Goal: Information Seeking & Learning: Learn about a topic

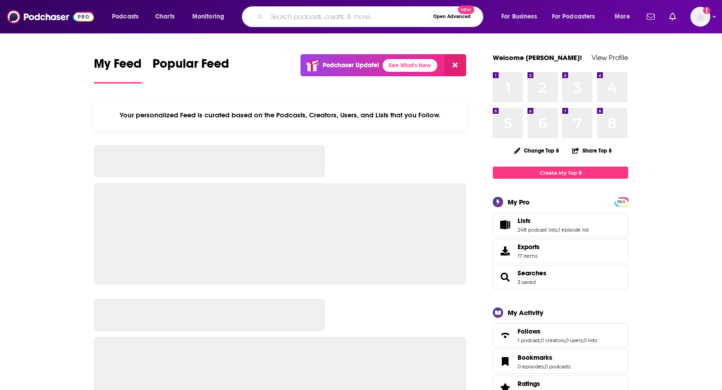
click at [324, 16] on input "Search podcasts, credits, & more..." at bounding box center [348, 16] width 162 height 14
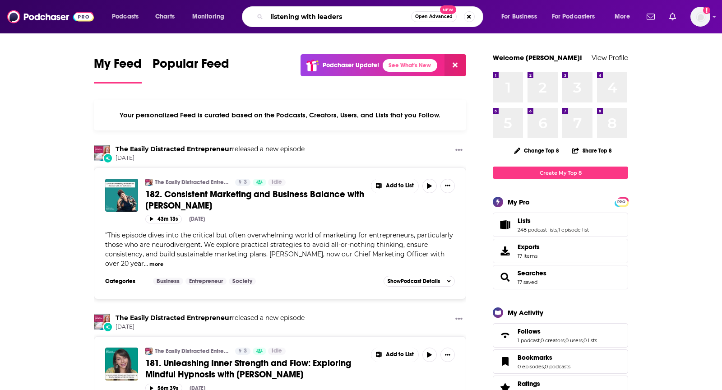
type input "listening with leaders"
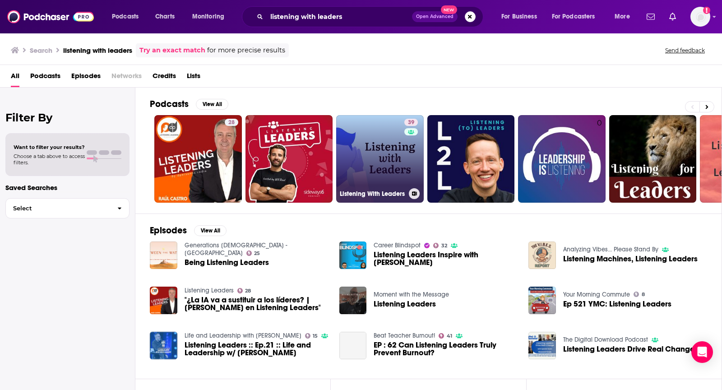
click at [387, 137] on link "39 Listening With Leaders" at bounding box center [380, 159] width 88 height 88
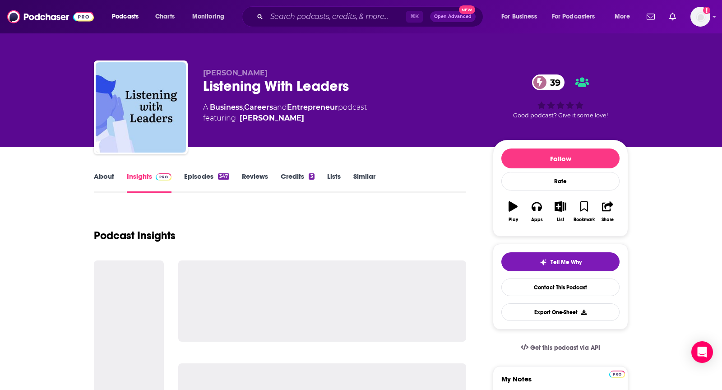
click at [101, 182] on link "About" at bounding box center [104, 182] width 20 height 21
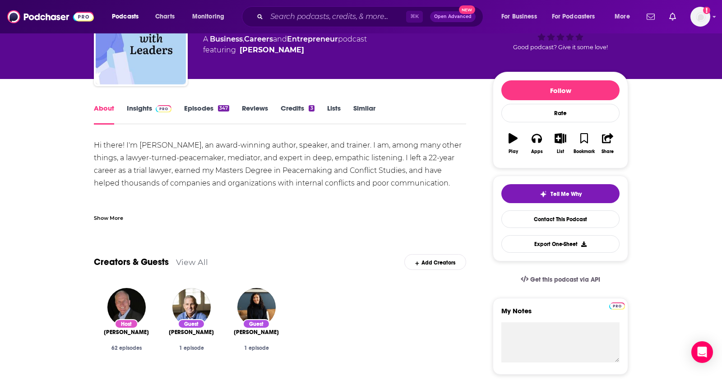
scroll to position [115, 0]
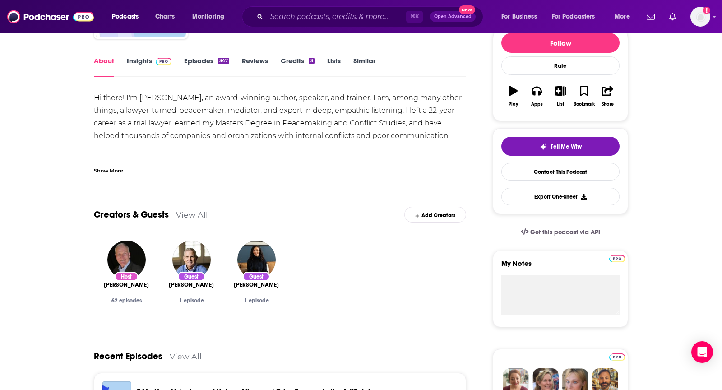
click at [120, 170] on div "Show More" at bounding box center [108, 170] width 29 height 9
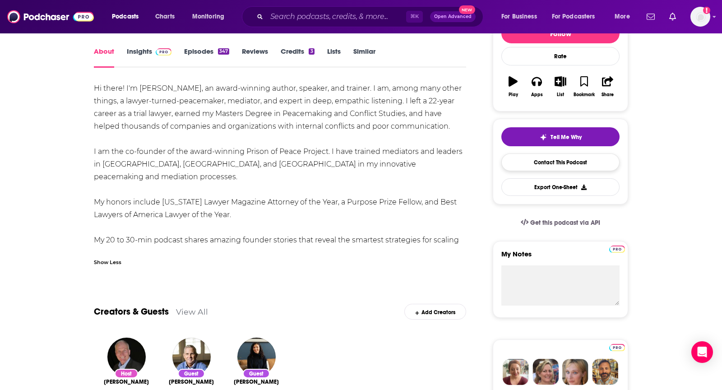
scroll to position [0, 0]
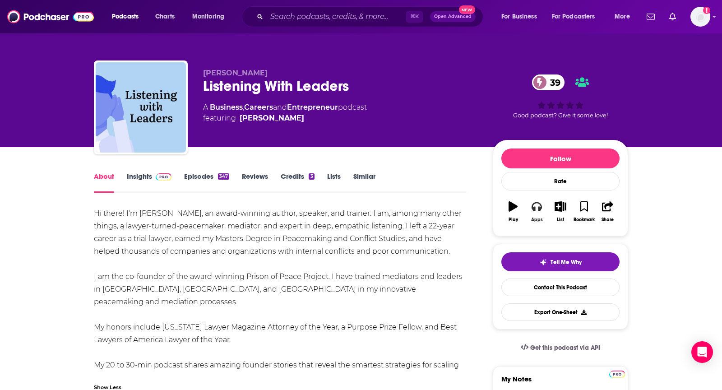
click at [538, 215] on button "Apps" at bounding box center [536, 211] width 23 height 32
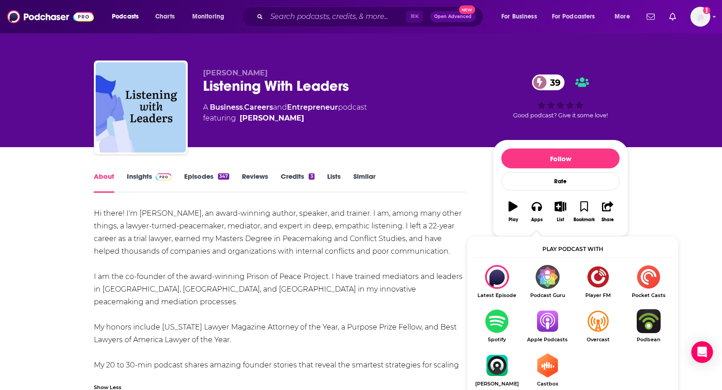
click at [551, 326] on img "Show Listen On dropdown" at bounding box center [547, 321] width 51 height 24
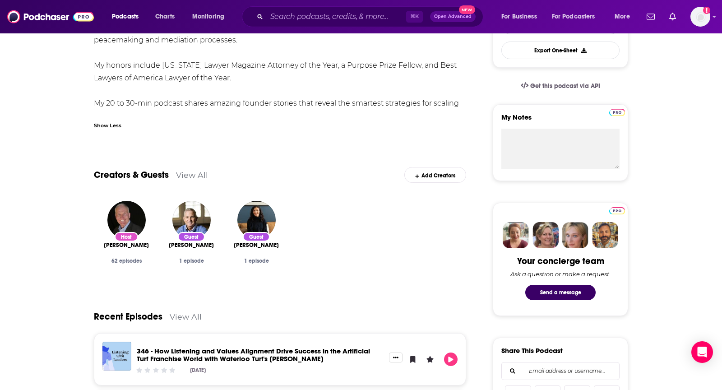
scroll to position [299, 0]
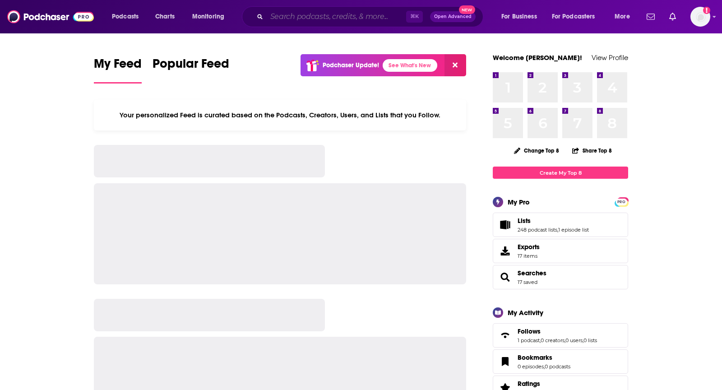
click at [309, 17] on input "Search podcasts, credits, & more..." at bounding box center [336, 16] width 139 height 14
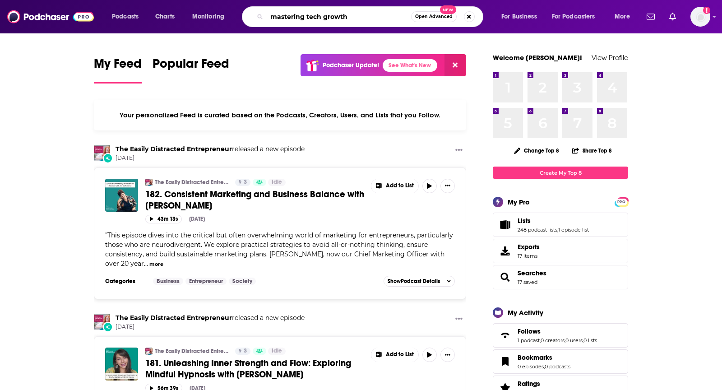
type input "mastering tech growth"
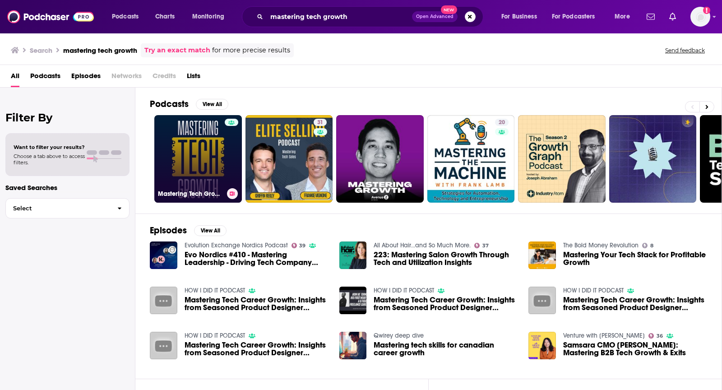
click at [186, 171] on link "Mastering Tech Growth" at bounding box center [198, 159] width 88 height 88
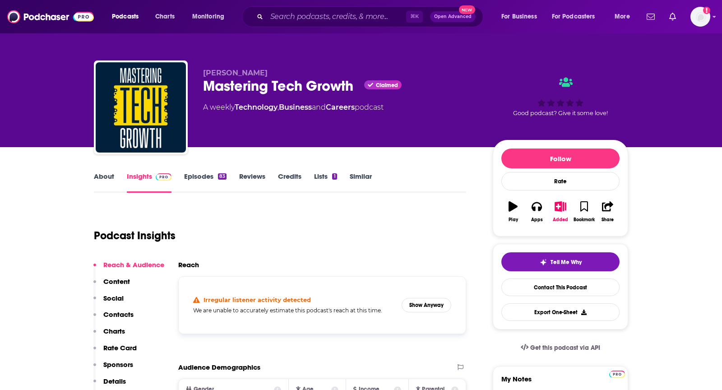
click at [97, 172] on link "About" at bounding box center [104, 182] width 20 height 21
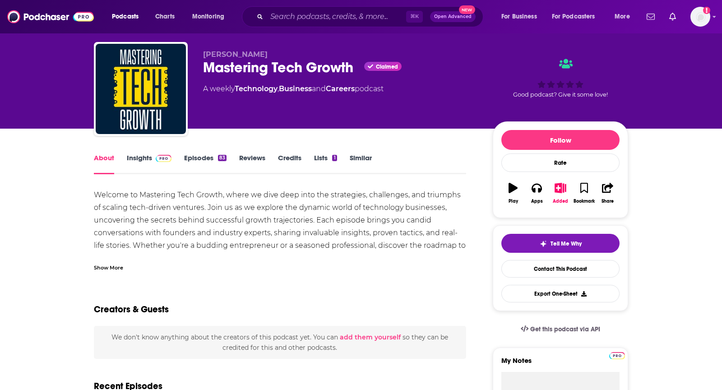
scroll to position [23, 0]
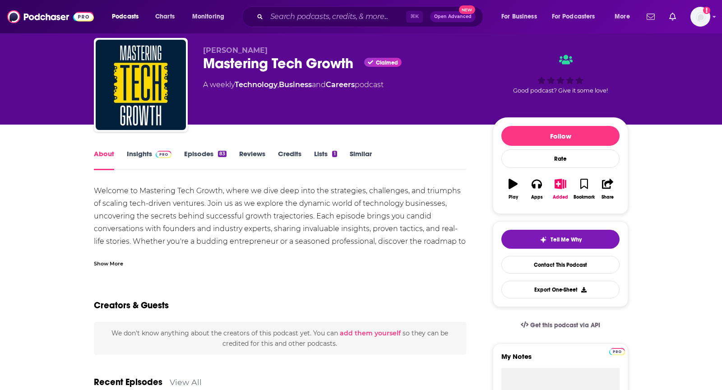
click at [102, 260] on div "Show More" at bounding box center [108, 262] width 29 height 9
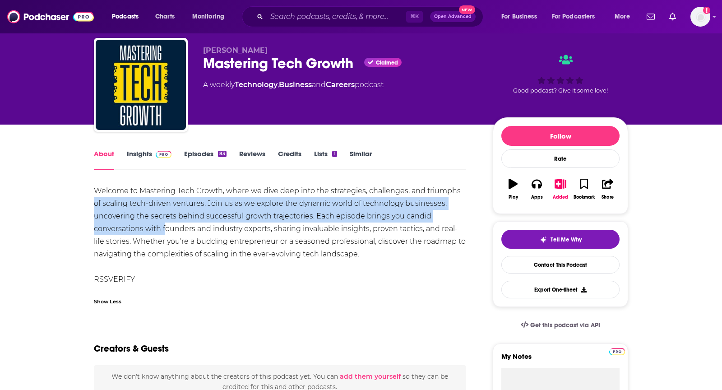
drag, startPoint x: 96, startPoint y: 198, endPoint x: 166, endPoint y: 226, distance: 76.3
click at [166, 226] on div "Welcome to Mastering Tech Growth, where we dive deep into the strategies, chall…" at bounding box center [280, 234] width 372 height 101
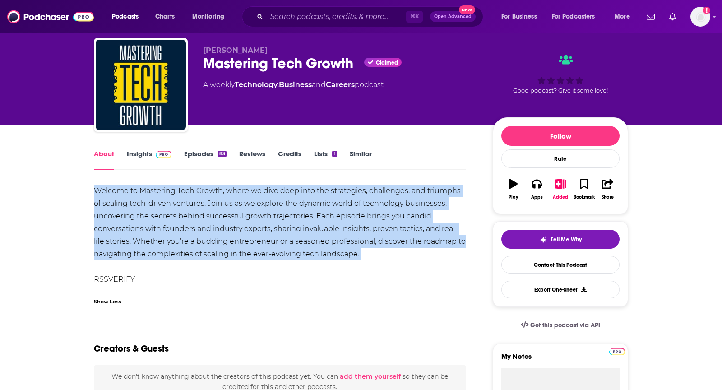
drag, startPoint x: 92, startPoint y: 189, endPoint x: 411, endPoint y: 262, distance: 327.0
copy div "Welcome to Mastering Tech Growth, where we dive deep into the strategies, chall…"
